Goal: Task Accomplishment & Management: Manage account settings

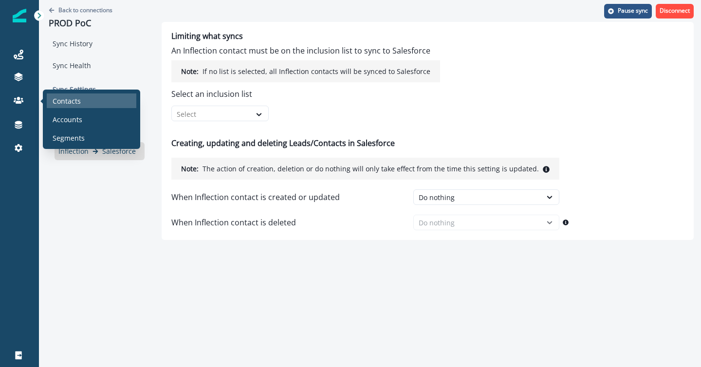
click at [66, 96] on p "Contacts" at bounding box center [67, 101] width 28 height 10
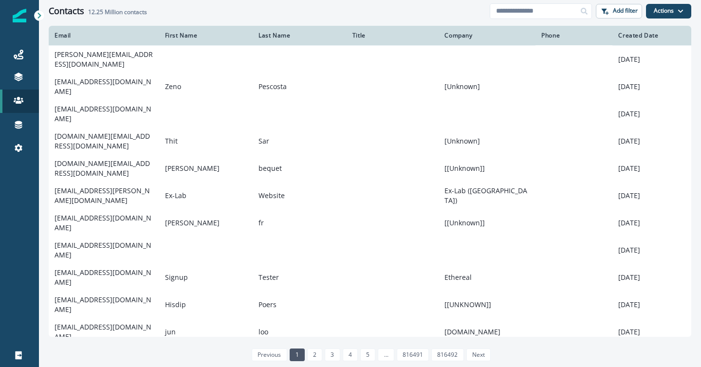
click at [242, 16] on div "Contacts 12.25 Million contacts" at bounding box center [269, 11] width 441 height 11
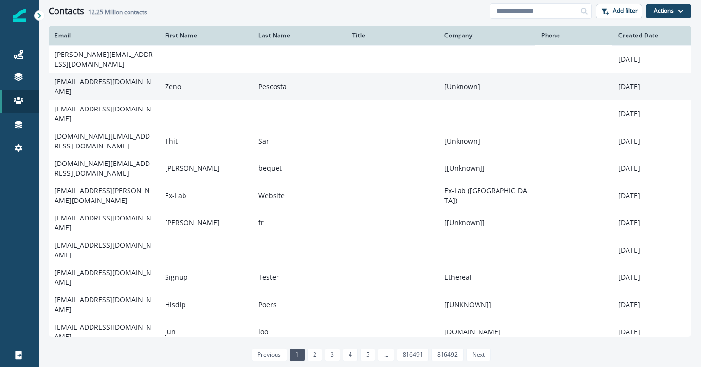
click at [213, 83] on td "Zeno" at bounding box center [206, 86] width 94 height 27
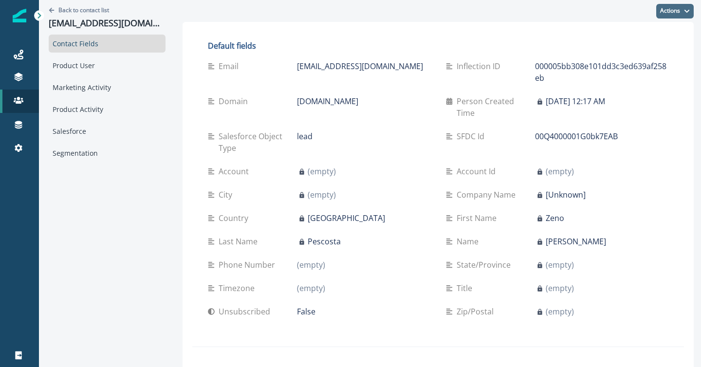
click at [668, 12] on button "Actions" at bounding box center [674, 11] width 37 height 15
click at [543, 44] on h2 "Default fields" at bounding box center [438, 45] width 460 height 9
click at [19, 125] on icon at bounding box center [19, 125] width 10 height 10
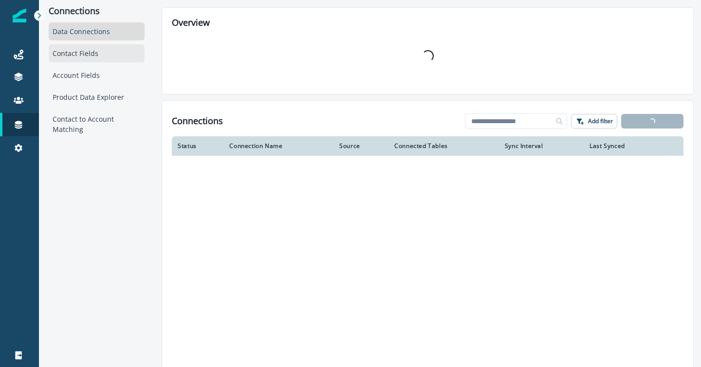
click at [79, 54] on div "Contact Fields" at bounding box center [97, 53] width 96 height 18
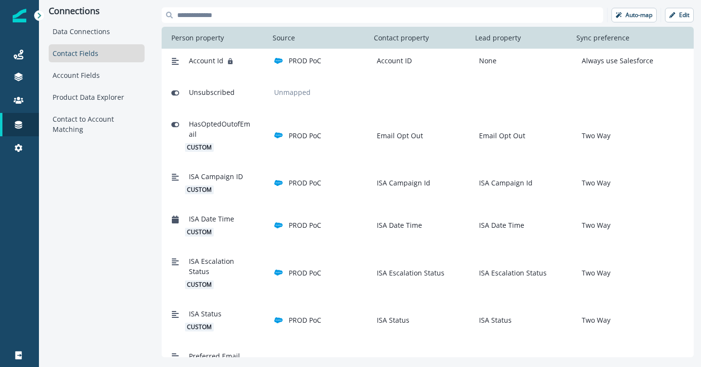
scroll to position [497, 0]
click at [679, 18] on p "Edit" at bounding box center [684, 15] width 10 height 7
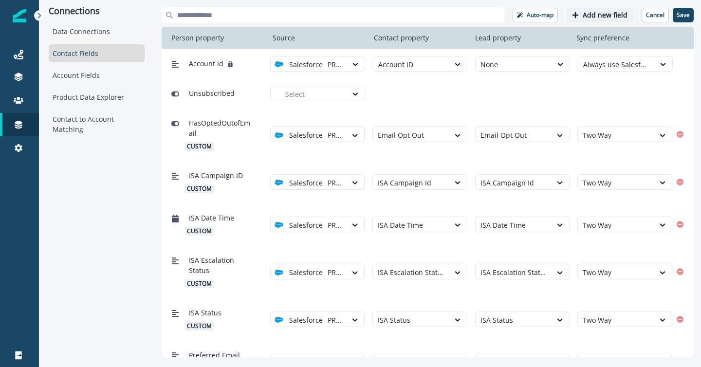
click at [593, 18] on p "Add new field" at bounding box center [604, 15] width 45 height 8
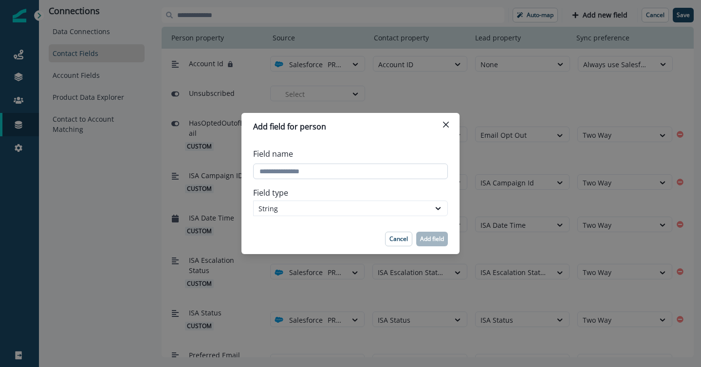
click at [332, 168] on input "Field name" at bounding box center [350, 172] width 195 height 16
click at [398, 242] on p "Cancel" at bounding box center [398, 239] width 18 height 7
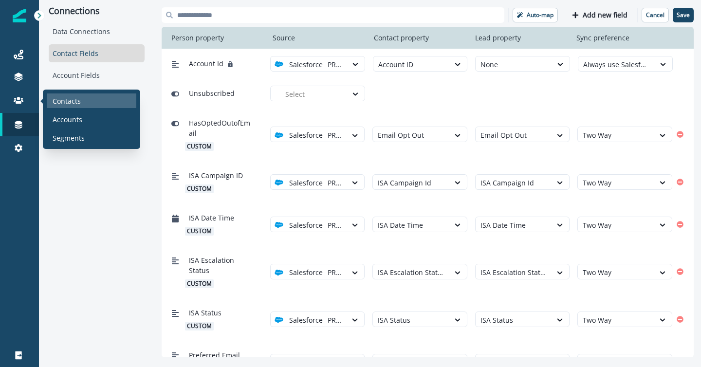
click at [68, 102] on p "Contacts" at bounding box center [67, 101] width 28 height 10
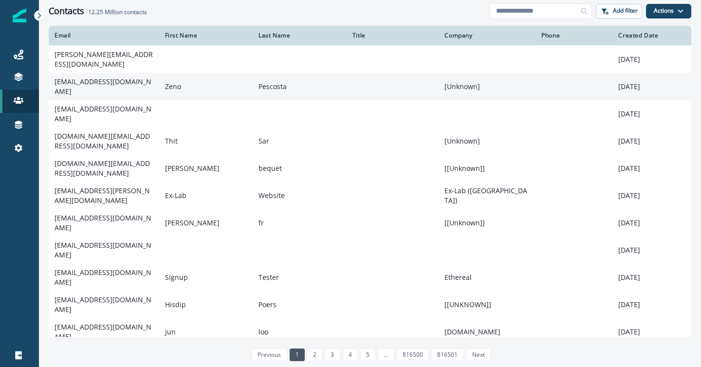
click at [141, 85] on td "[EMAIL_ADDRESS][DOMAIN_NAME]" at bounding box center [104, 86] width 110 height 27
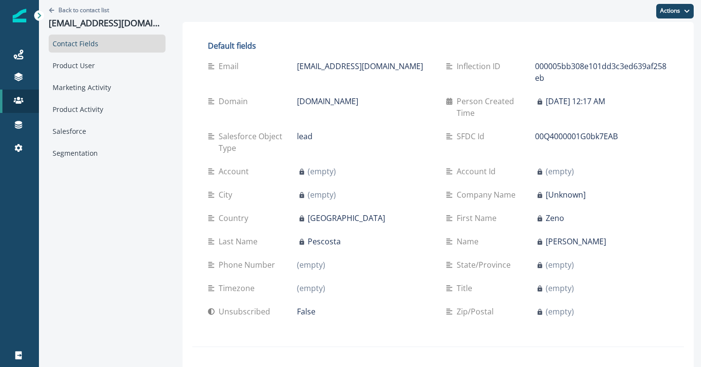
click at [462, 67] on p "Inflection ID" at bounding box center [480, 66] width 48 height 12
copy p "Inflection ID"
click at [18, 127] on icon at bounding box center [19, 125] width 10 height 10
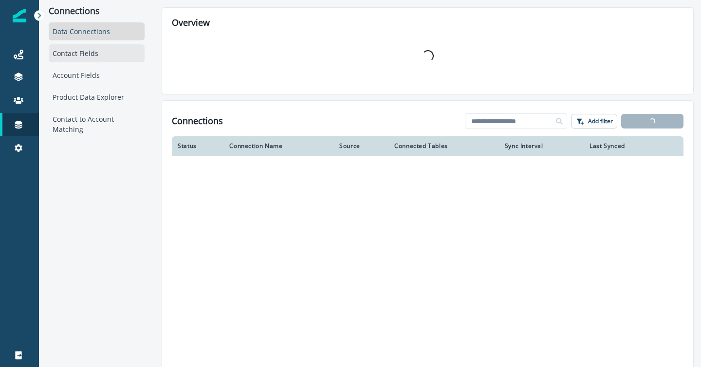
click at [76, 51] on div "Contact Fields" at bounding box center [97, 53] width 96 height 18
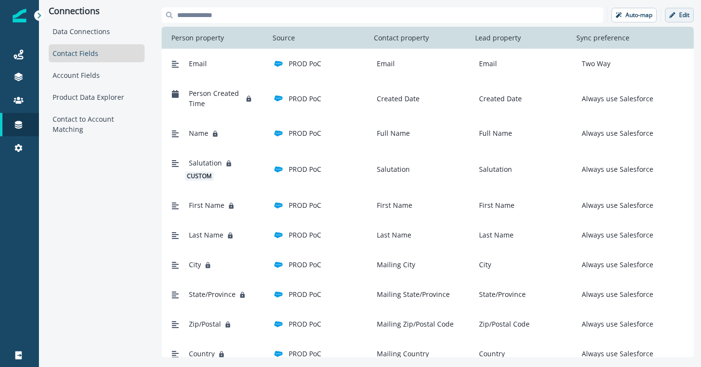
click at [677, 17] on button "Edit" at bounding box center [679, 15] width 29 height 15
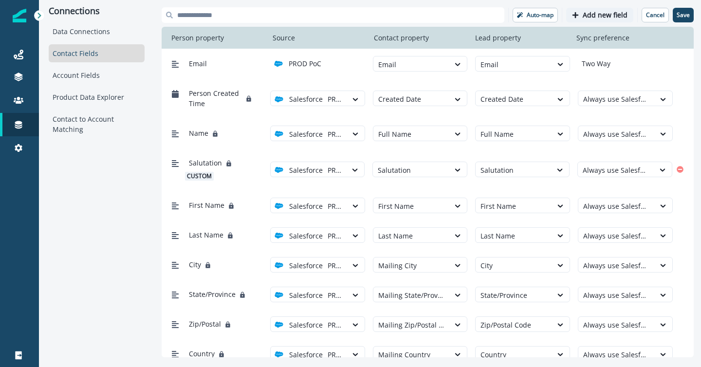
click at [600, 17] on p "Add new field" at bounding box center [604, 15] width 45 height 8
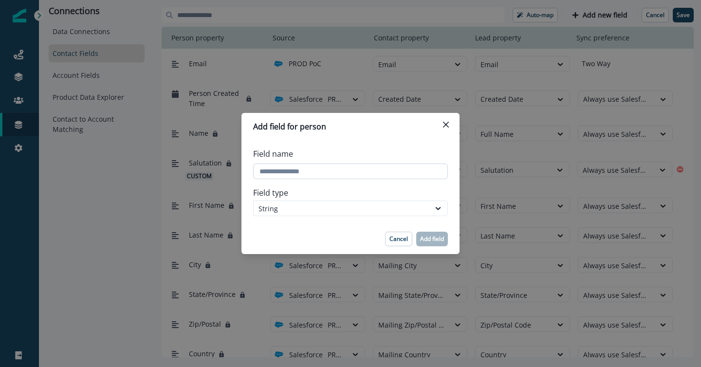
click at [344, 172] on input "Field name" at bounding box center [350, 172] width 195 height 16
paste input "**********"
type input "**********"
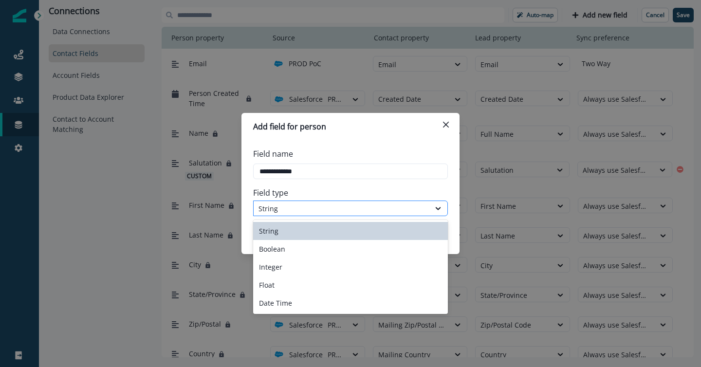
click at [341, 200] on div "String" at bounding box center [350, 208] width 195 height 16
click at [332, 229] on div "String" at bounding box center [350, 231] width 195 height 18
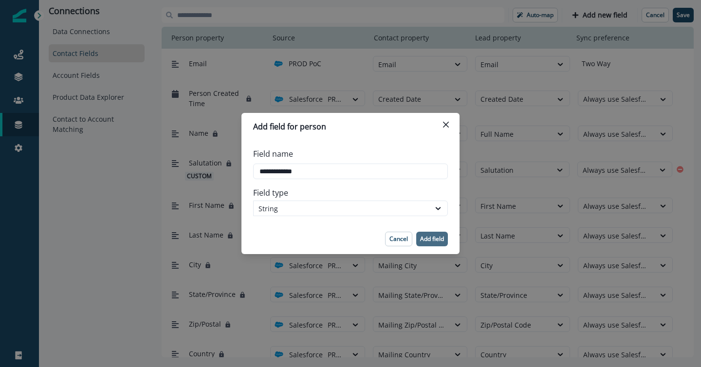
click at [434, 241] on p "Add field" at bounding box center [432, 239] width 24 height 7
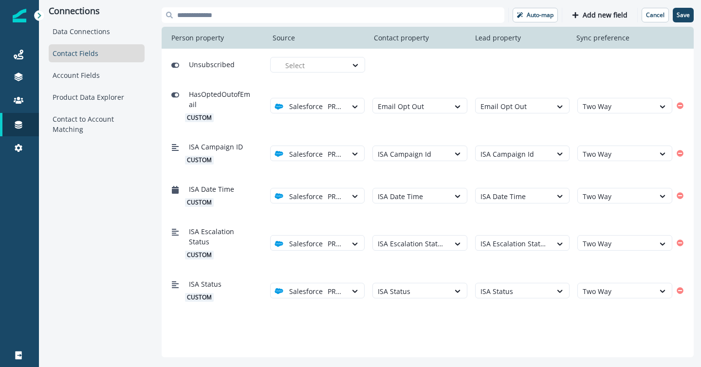
scroll to position [536, 0]
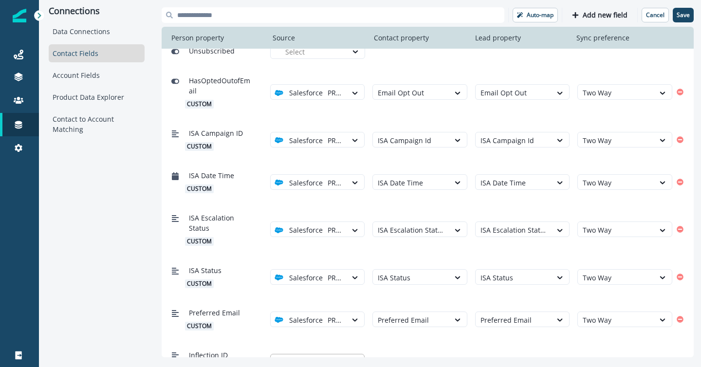
click at [316, 356] on div at bounding box center [313, 362] width 57 height 12
click at [322, 317] on p "PROD PoC" at bounding box center [310, 314] width 33 height 10
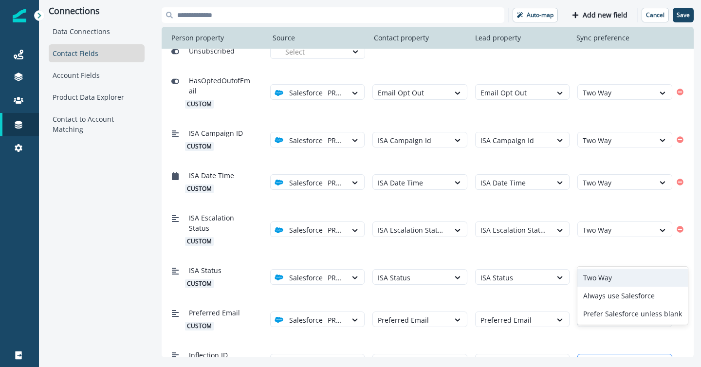
click at [600, 356] on div at bounding box center [615, 362] width 67 height 12
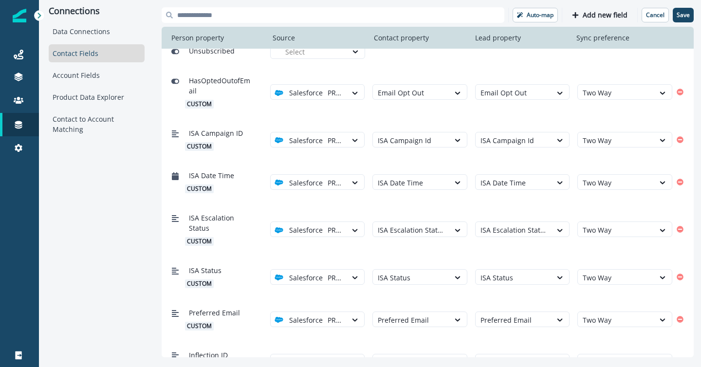
click at [553, 340] on div "Inflection ID custom option PROD PoC, selected. Salesforce PROD PoC Select Sele…" at bounding box center [428, 361] width 532 height 42
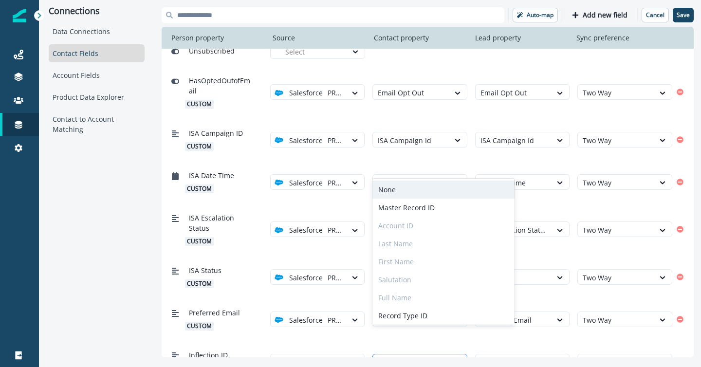
click at [422, 356] on div at bounding box center [411, 362] width 67 height 12
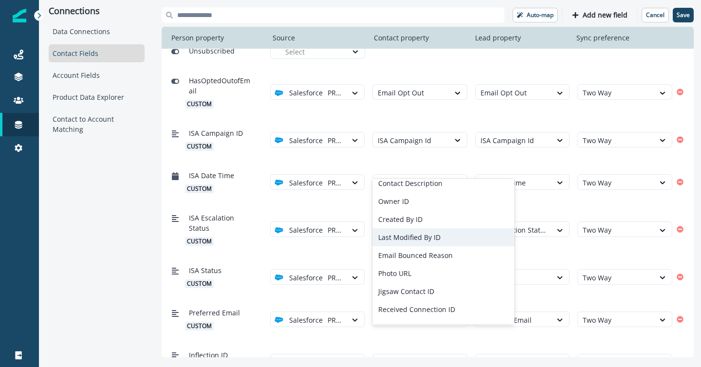
scroll to position [429, 0]
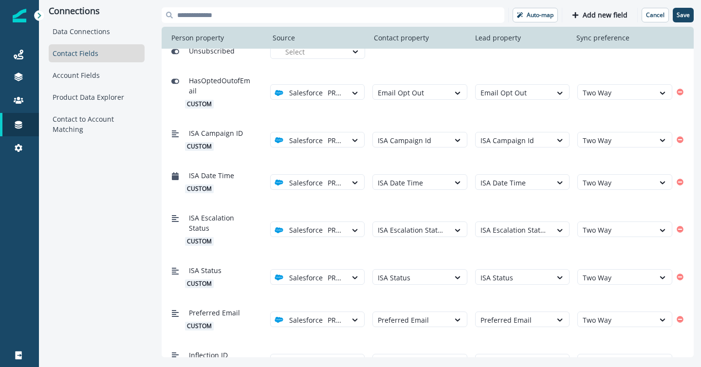
click at [261, 340] on div "Inflection ID custom option PROD PoC, selected. Salesforce PROD PoC Select Sele…" at bounding box center [428, 361] width 532 height 42
click at [283, 358] on img at bounding box center [278, 362] width 9 height 9
click at [679, 358] on icon "Remove" at bounding box center [679, 361] width 7 height 7
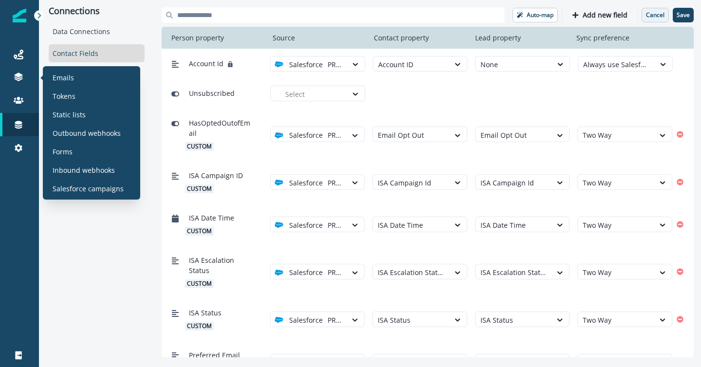
click at [655, 15] on p "Cancel" at bounding box center [655, 15] width 18 height 7
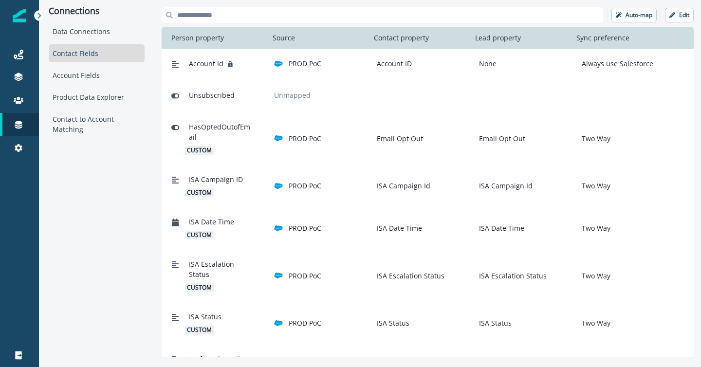
scroll to position [497, 0]
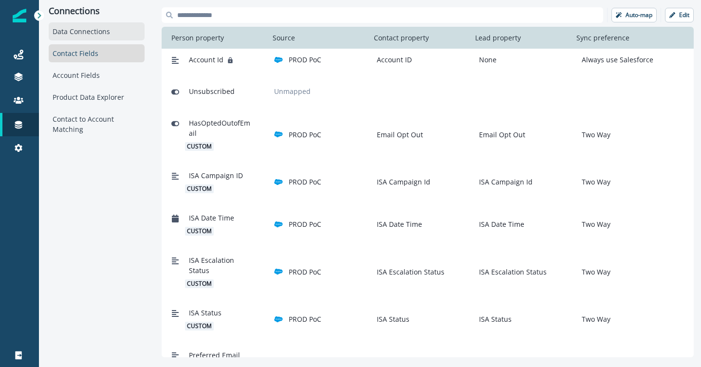
click at [100, 32] on div "Data Connections" at bounding box center [97, 31] width 96 height 18
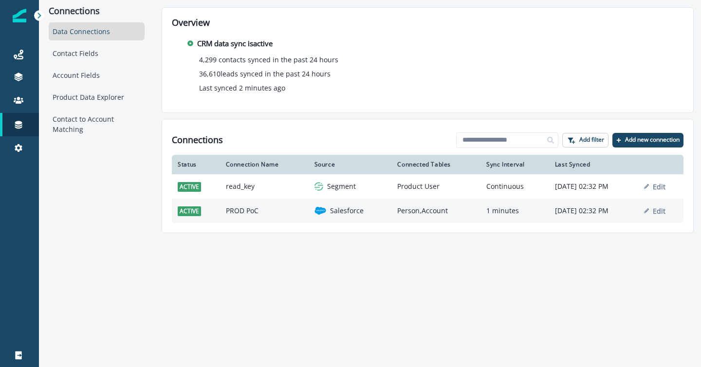
click at [510, 213] on td "1 minutes" at bounding box center [514, 211] width 69 height 24
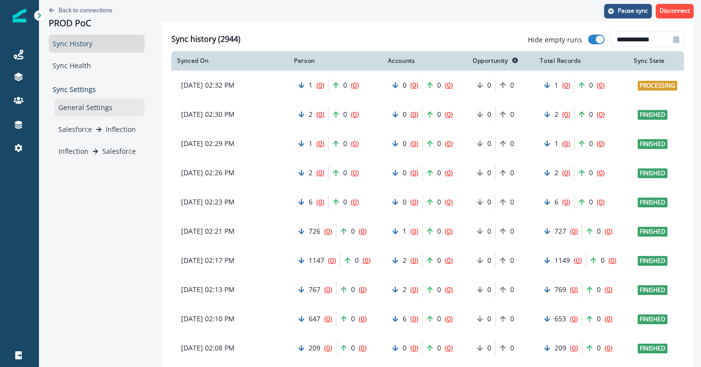
click at [83, 111] on div "General Settings" at bounding box center [100, 107] width 90 height 18
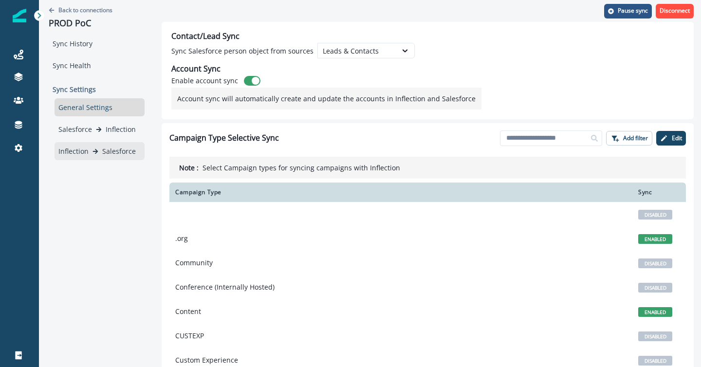
click at [96, 149] on icon at bounding box center [95, 151] width 6 height 6
